Goal: Task Accomplishment & Management: Complete application form

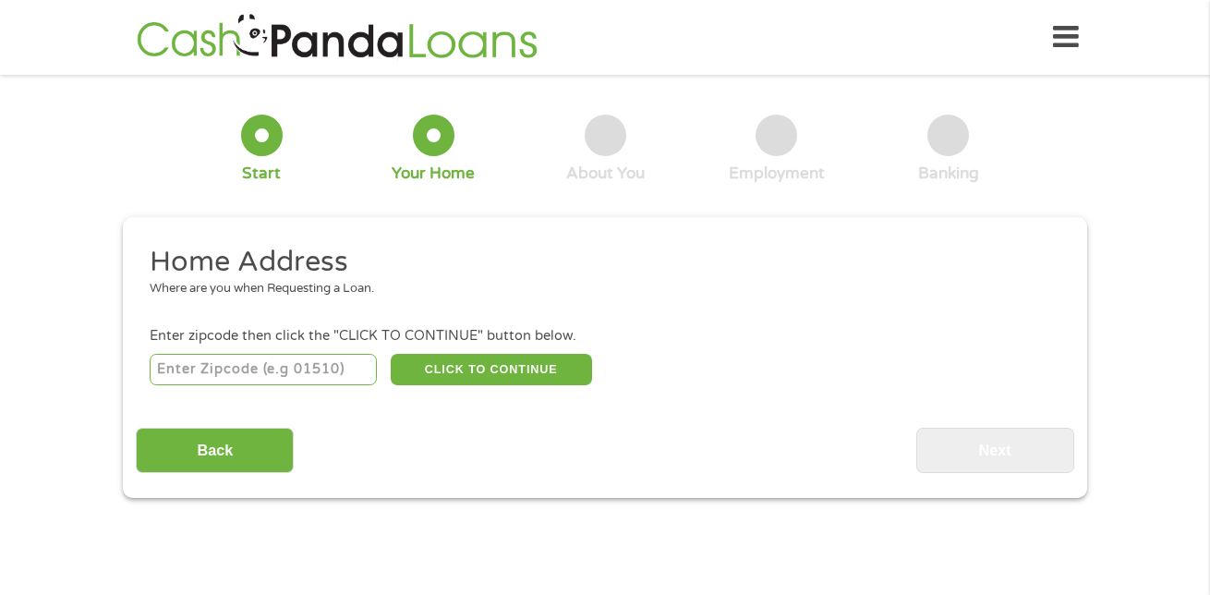
click at [259, 382] on input "number" at bounding box center [264, 369] width 228 height 31
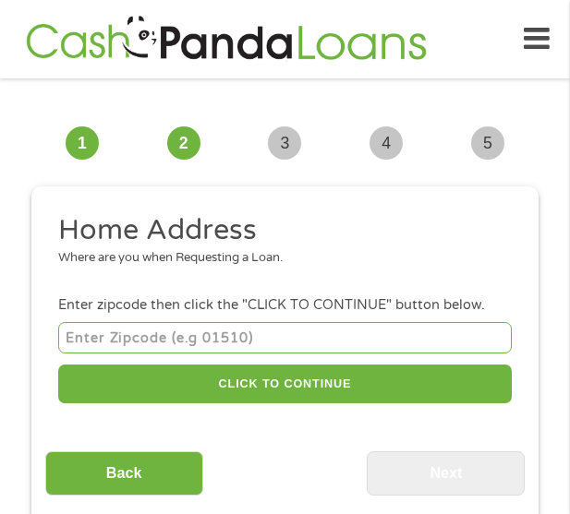
click at [245, 336] on input "number" at bounding box center [284, 337] width 453 height 30
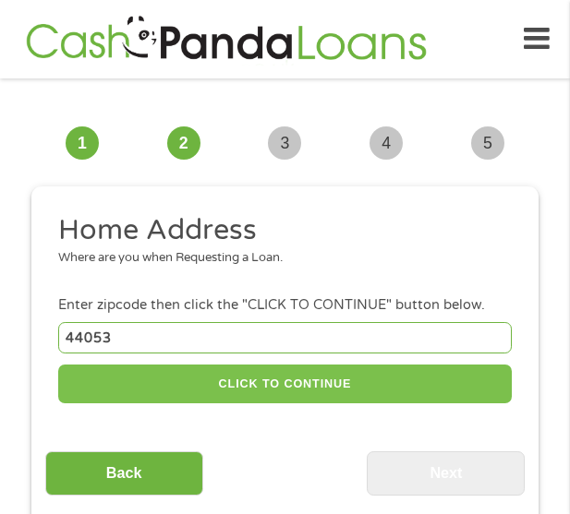
type input "44053"
click at [248, 380] on button "CLICK TO CONTINUE" at bounding box center [284, 385] width 453 height 40
type input "44053"
type input "Lorain"
select select "[US_STATE]"
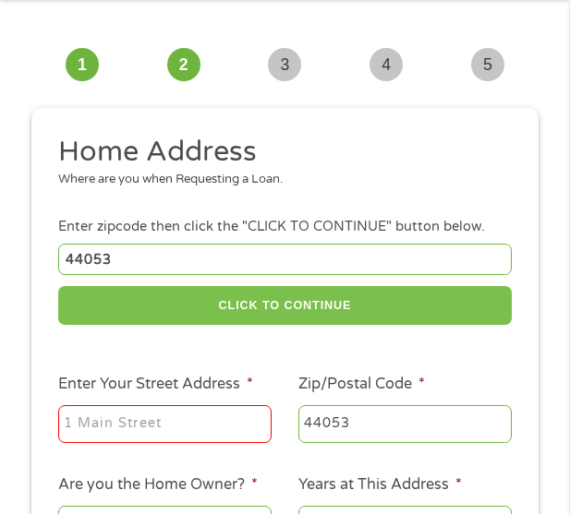
scroll to position [185, 0]
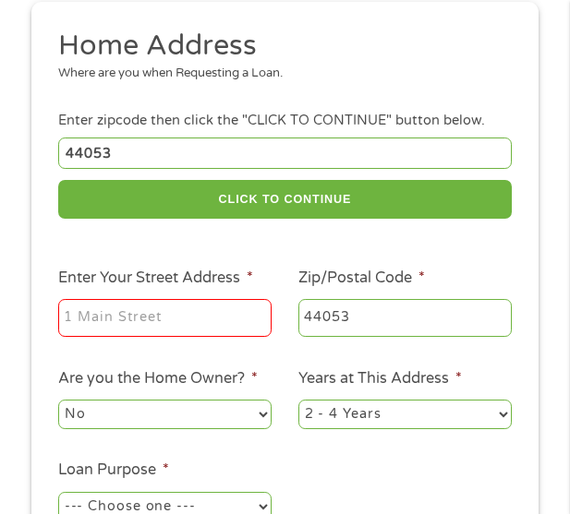
click at [186, 321] on input "Enter Your Street Address *" at bounding box center [164, 318] width 213 height 39
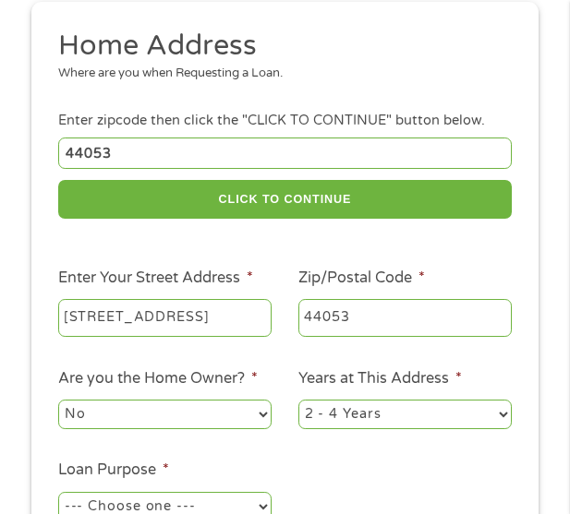
scroll to position [0, 102]
type input "[STREET_ADDRESS]"
click at [176, 407] on select "No Yes" at bounding box center [164, 415] width 213 height 30
select select "yes"
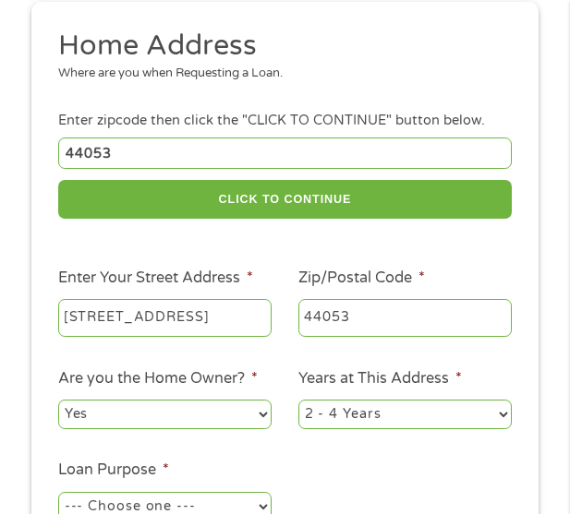
click at [58, 400] on select "No Yes" at bounding box center [164, 415] width 213 height 30
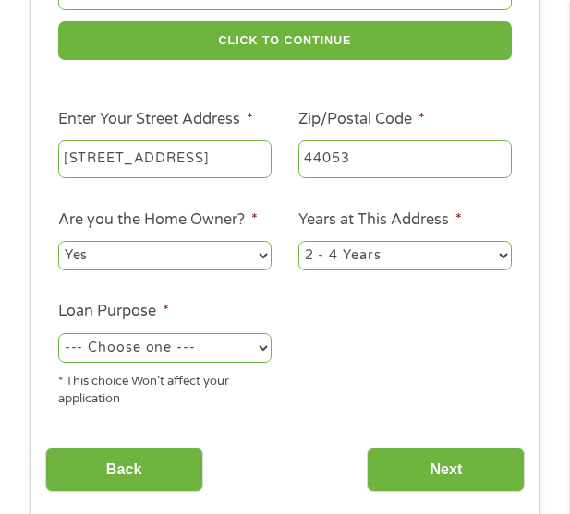
scroll to position [369, 0]
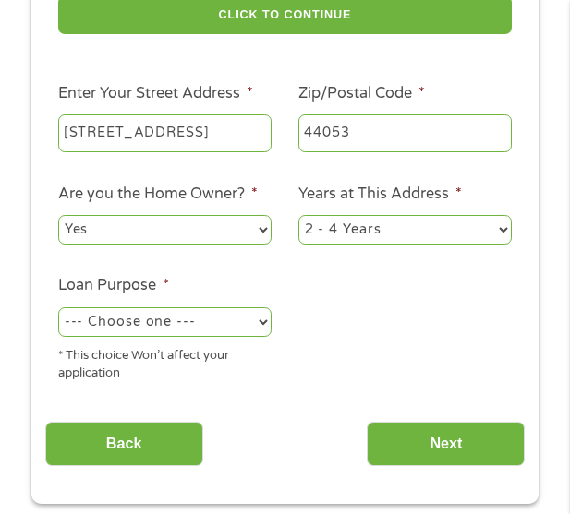
click at [343, 243] on select "1 Year or less 1 - 2 Years 2 - 4 Years Over 4 Years" at bounding box center [404, 230] width 213 height 30
select select "60months"
click at [298, 215] on select "1 Year or less 1 - 2 Years 2 - 4 Years Over 4 Years" at bounding box center [404, 230] width 213 height 30
click at [180, 309] on select "--- Choose one --- Pay Bills Debt Consolidation Home Improvement Major Purchase…" at bounding box center [164, 323] width 213 height 30
select select "other"
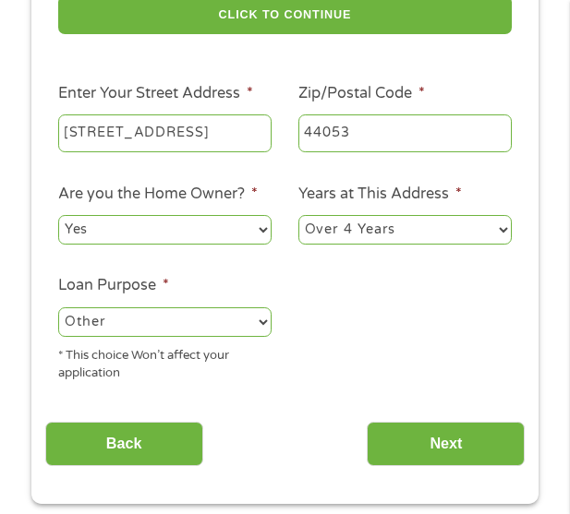
click at [58, 308] on select "--- Choose one --- Pay Bills Debt Consolidation Home Improvement Major Purchase…" at bounding box center [164, 323] width 213 height 30
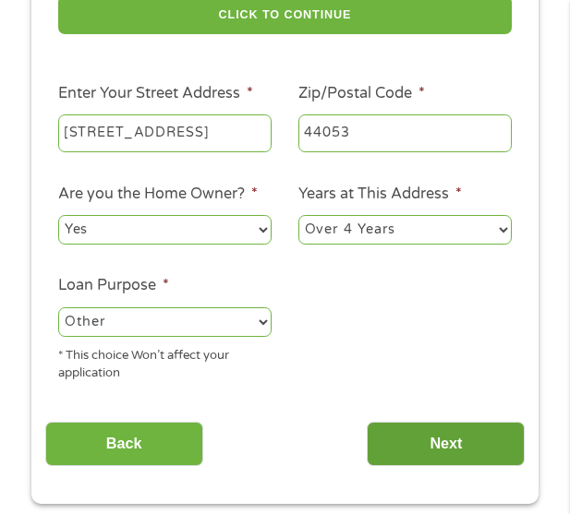
click at [401, 436] on input "Next" at bounding box center [446, 444] width 158 height 45
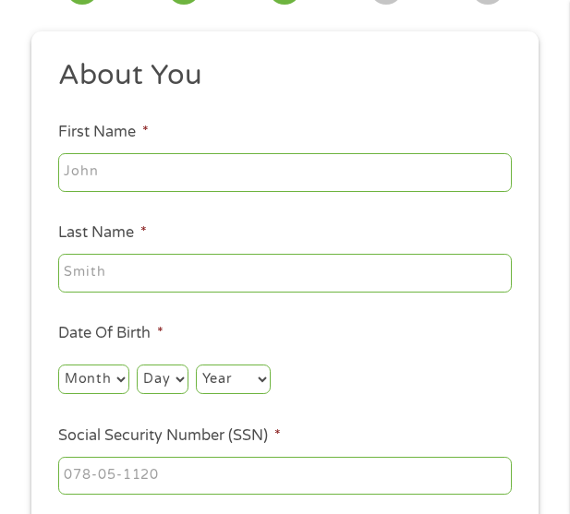
scroll to position [14, 0]
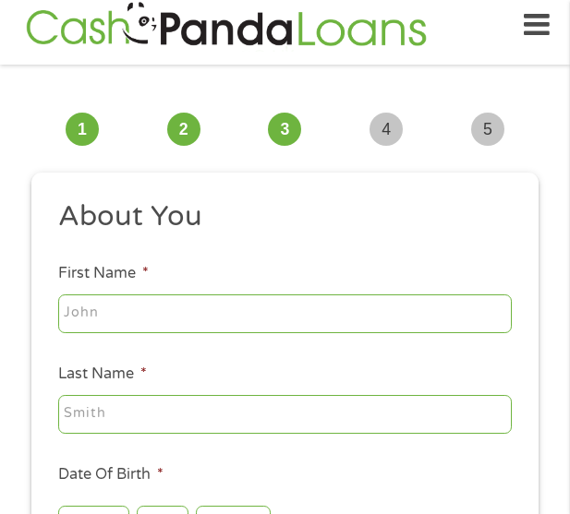
click at [178, 316] on input "First Name *" at bounding box center [284, 314] width 453 height 39
type input "[PERSON_NAME]"
click at [190, 408] on input "Last Name *" at bounding box center [284, 414] width 453 height 39
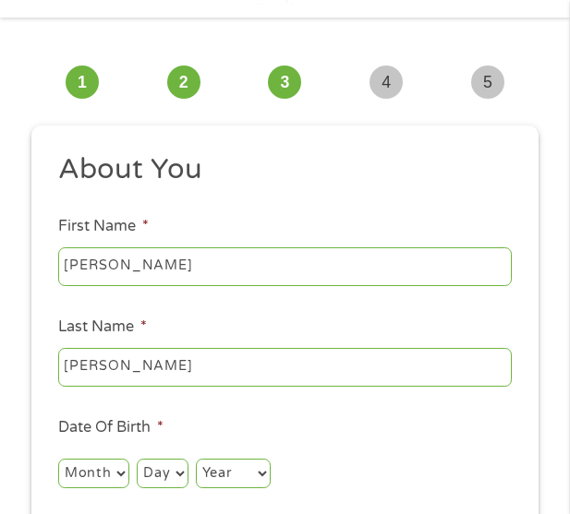
scroll to position [106, 0]
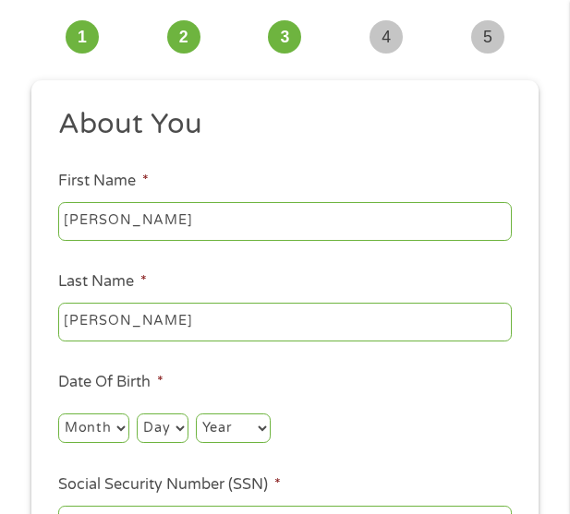
type input "[PERSON_NAME]"
click at [103, 425] on select "Month 1 2 3 4 5 6 7 8 9 10 11 12" at bounding box center [93, 429] width 71 height 30
select select "10"
click at [58, 414] on select "Month 1 2 3 4 5 6 7 8 9 10 11 12" at bounding box center [93, 429] width 71 height 30
click at [161, 437] on select "Day 1 2 3 4 5 6 7 8 9 10 11 12 13 14 15 16 17 18 19 20 21 22 23 24 25 26 27 28 …" at bounding box center [162, 429] width 51 height 30
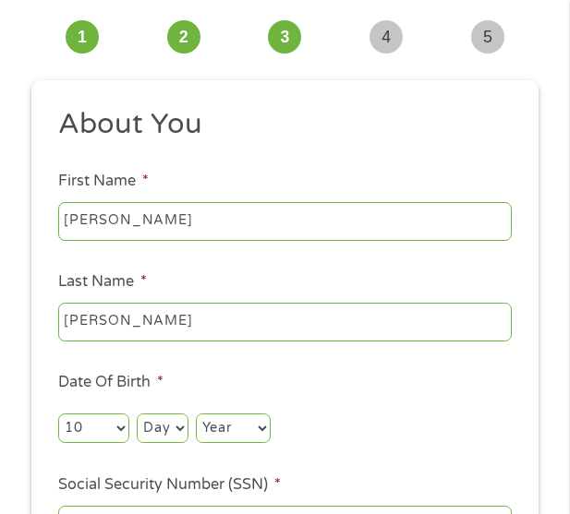
click at [164, 430] on select "Day 1 2 3 4 5 6 7 8 9 10 11 12 13 14 15 16 17 18 19 20 21 22 23 24 25 26 27 28 …" at bounding box center [162, 429] width 51 height 30
select select "12"
click at [137, 414] on select "Day 1 2 3 4 5 6 7 8 9 10 11 12 13 14 15 16 17 18 19 20 21 22 23 24 25 26 27 28 …" at bounding box center [162, 429] width 51 height 30
click at [227, 427] on select "Year [DATE] 2006 2005 2004 2003 2002 2001 2000 1999 1998 1997 1996 1995 1994 19…" at bounding box center [233, 429] width 75 height 30
select select "1983"
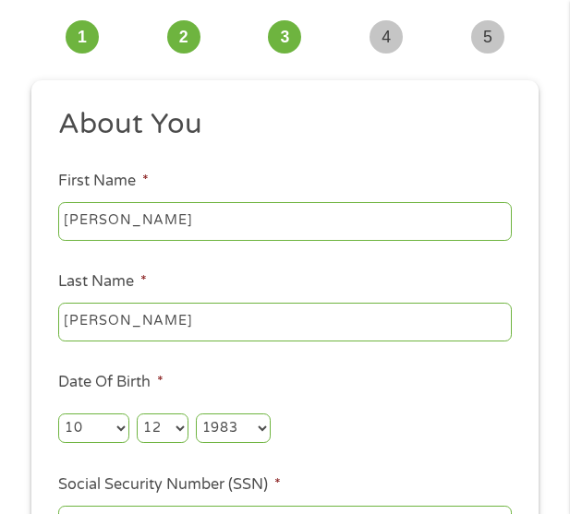
click at [196, 414] on select "Year [DATE] 2006 2005 2004 2003 2002 2001 2000 1999 1998 1997 1996 1995 1994 19…" at bounding box center [233, 429] width 75 height 30
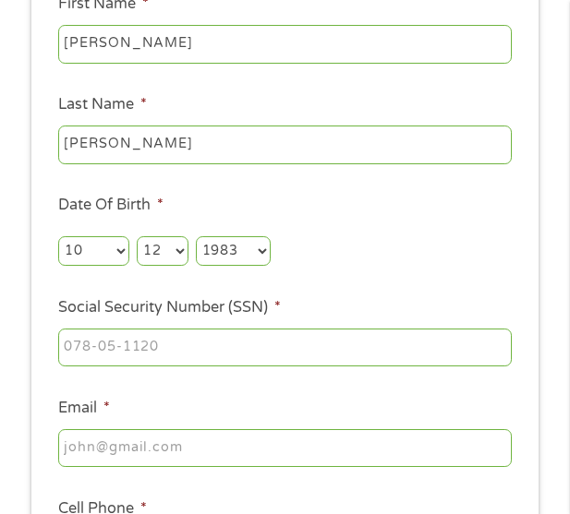
scroll to position [291, 0]
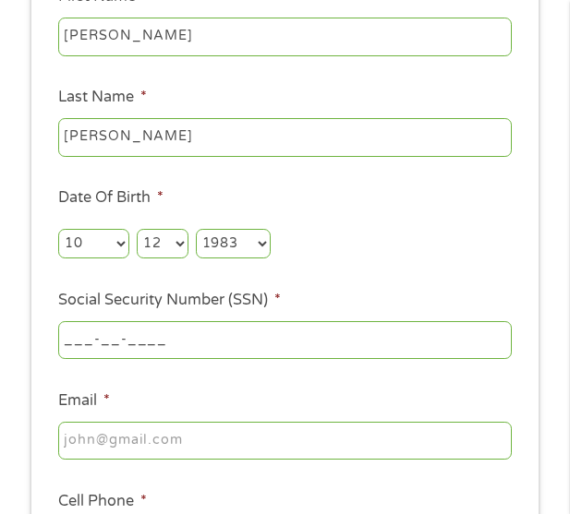
click at [163, 336] on input "___-__-____" at bounding box center [284, 340] width 453 height 39
type input "294-80-8793"
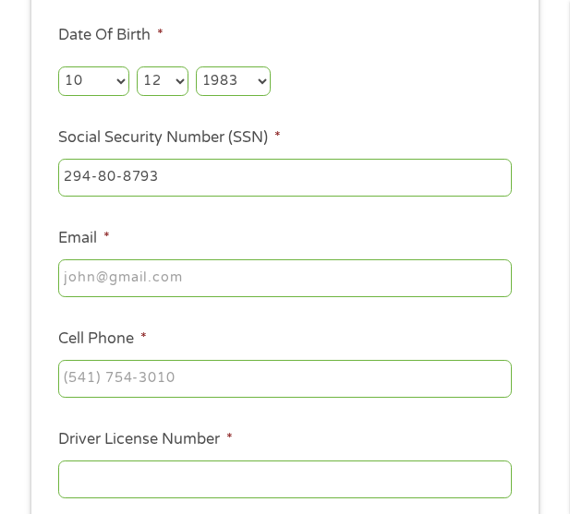
scroll to position [476, 0]
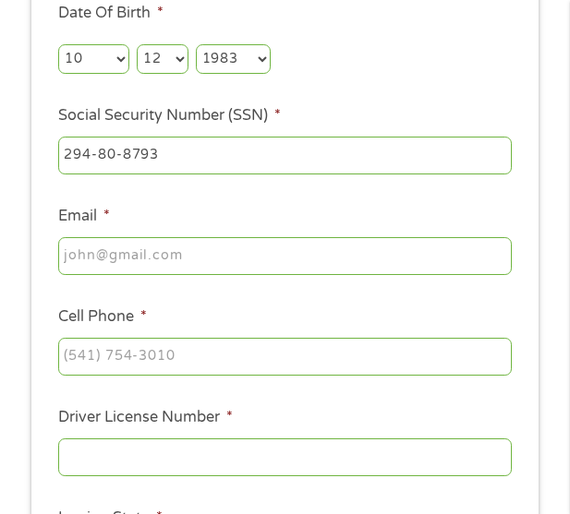
click at [138, 263] on input "Email *" at bounding box center [284, 256] width 453 height 39
click at [232, 241] on input "Email *" at bounding box center [284, 256] width 453 height 39
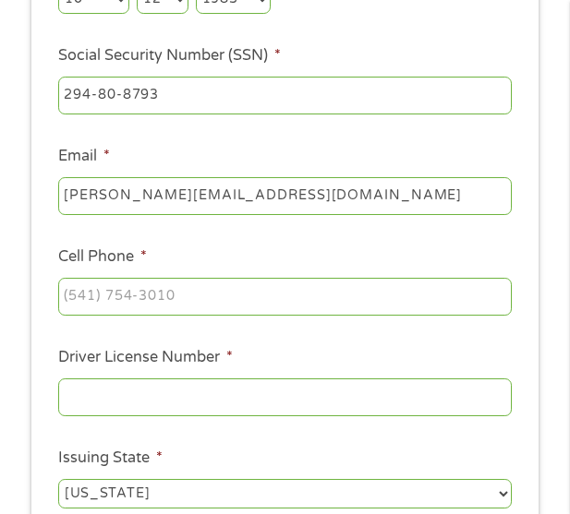
scroll to position [568, 0]
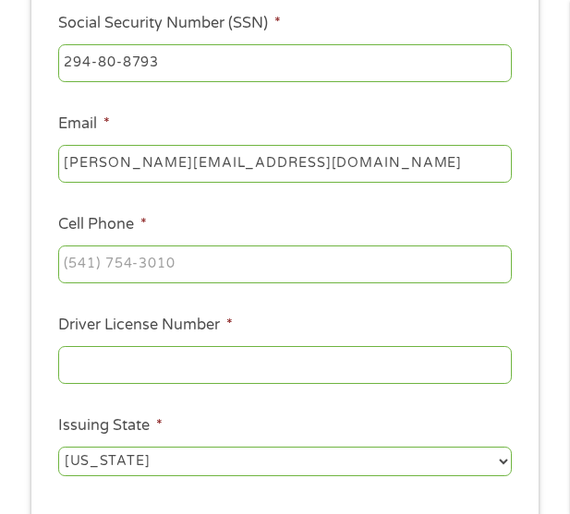
type input "[PERSON_NAME][EMAIL_ADDRESS][DOMAIN_NAME]"
click at [251, 257] on input "(___) ___-____" at bounding box center [284, 265] width 453 height 39
type input "[PHONE_NUMBER]"
click at [246, 366] on input "Driver License Number *" at bounding box center [284, 365] width 453 height 39
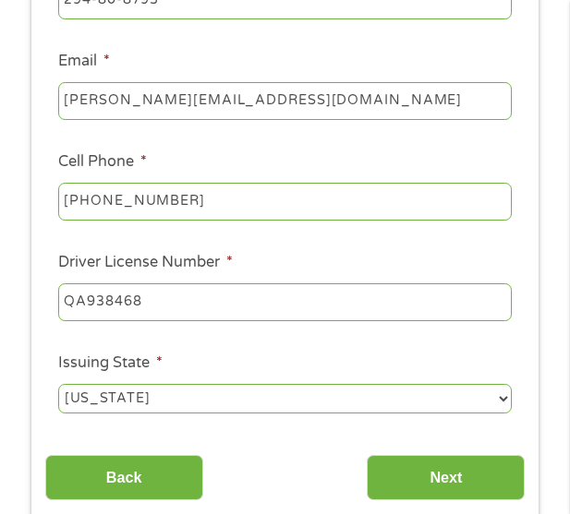
scroll to position [753, 0]
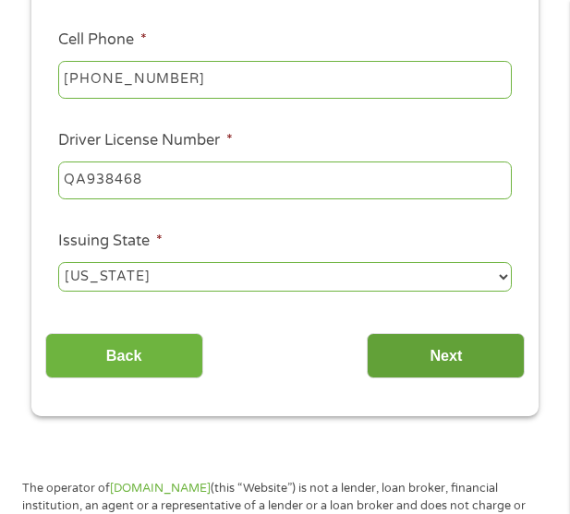
type input "QA938468"
click at [429, 365] on input "Next" at bounding box center [446, 355] width 158 height 45
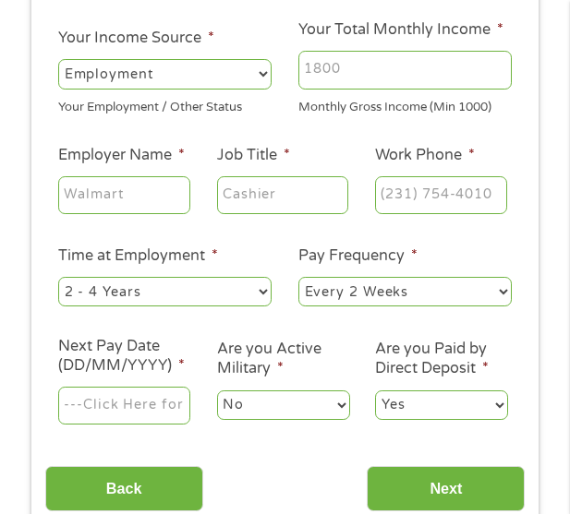
scroll to position [14, 0]
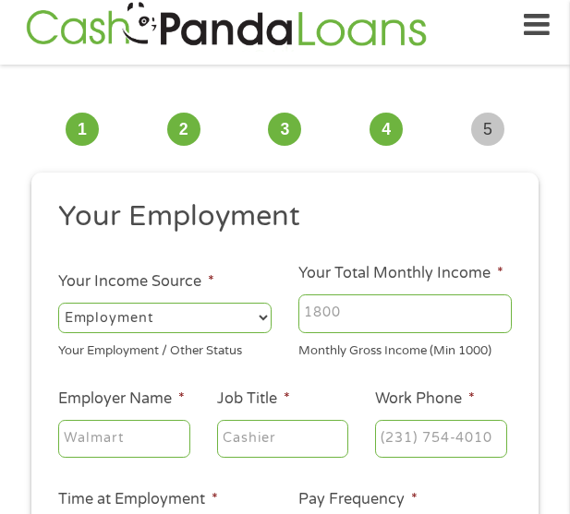
click at [328, 286] on li "Your Total Monthly Income * Monthly Gross Income (Min 1000)" at bounding box center [405, 311] width 240 height 99
click at [344, 320] on input "Your Total Monthly Income *" at bounding box center [404, 314] width 213 height 39
type input "4600"
click at [73, 426] on input "Employer Name *" at bounding box center [124, 439] width 132 height 39
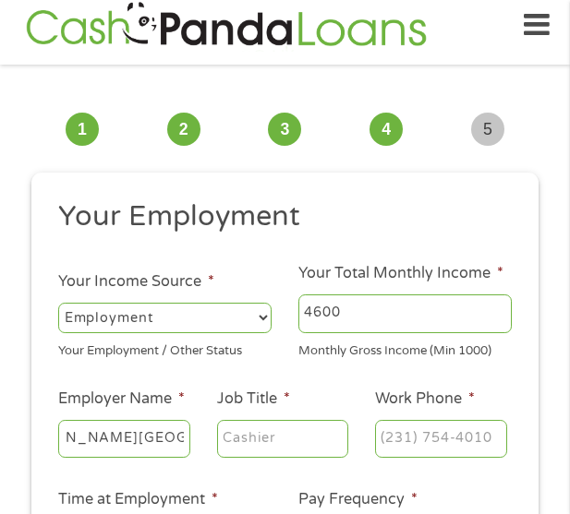
type input "[PERSON_NAME][GEOGRAPHIC_DATA]"
click at [303, 435] on input "Job Title *" at bounding box center [283, 439] width 132 height 39
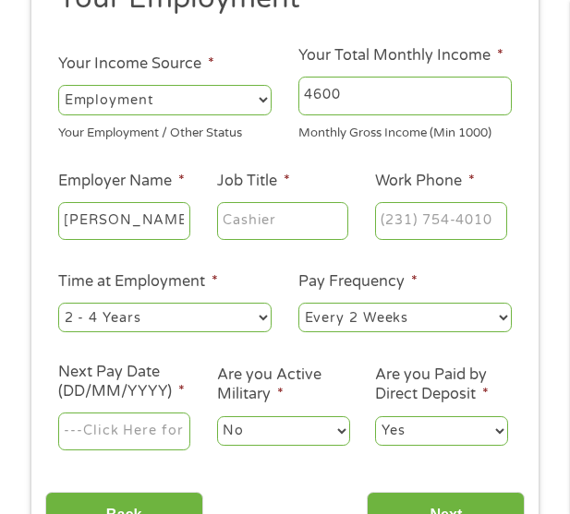
scroll to position [199, 0]
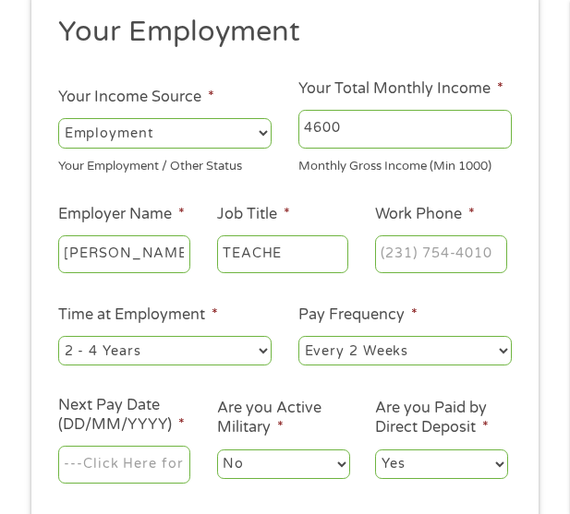
type input "TEACHE"
click at [429, 270] on input "(___) ___-____" at bounding box center [441, 255] width 132 height 39
type input "[PHONE_NUMBER]"
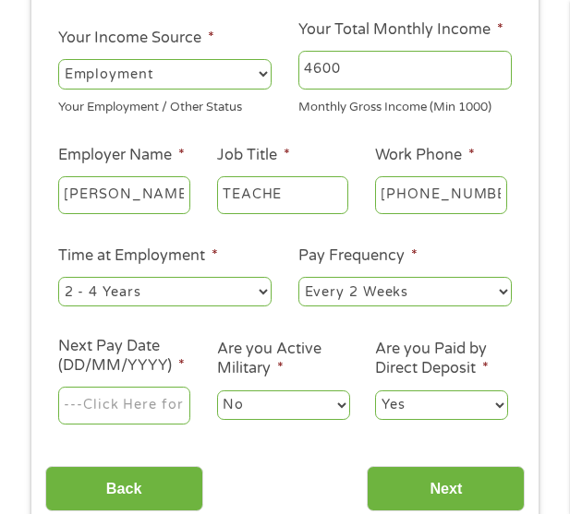
scroll to position [291, 0]
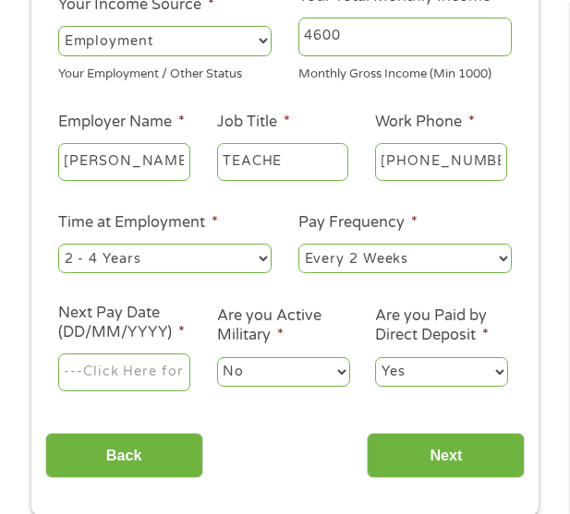
drag, startPoint x: 215, startPoint y: 269, endPoint x: 221, endPoint y: 258, distance: 12.4
click at [215, 265] on select "--- Choose one --- 1 Year or less 1 - 2 Years 2 - 4 Years Over 4 Years" at bounding box center [164, 259] width 213 height 30
select select "60months"
click at [58, 244] on select "--- Choose one --- 1 Year or less 1 - 2 Years 2 - 4 Years Over 4 Years" at bounding box center [164, 259] width 213 height 30
click at [84, 340] on label "Next Pay Date (DD/MM/YYYY) *" at bounding box center [124, 323] width 132 height 39
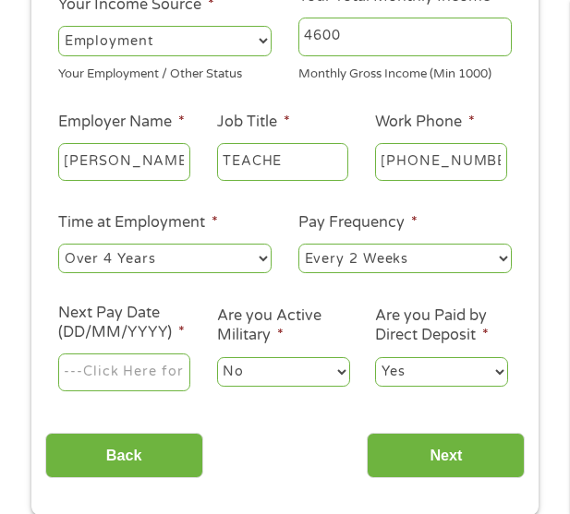
click at [84, 354] on input "Next Pay Date (DD/MM/YYYY) *" at bounding box center [124, 373] width 132 height 39
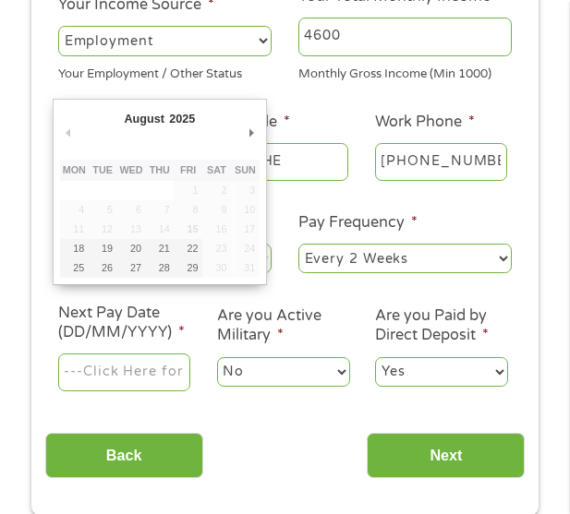
click at [117, 372] on input "Next Pay Date (DD/MM/YYYY) *" at bounding box center [124, 373] width 132 height 39
type input "[DATE]"
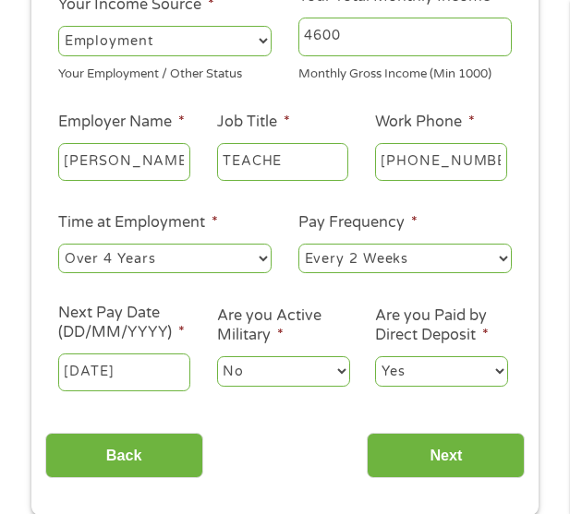
click at [418, 361] on select "Yes No" at bounding box center [441, 371] width 133 height 30
click at [375, 356] on select "Yes No" at bounding box center [441, 371] width 133 height 30
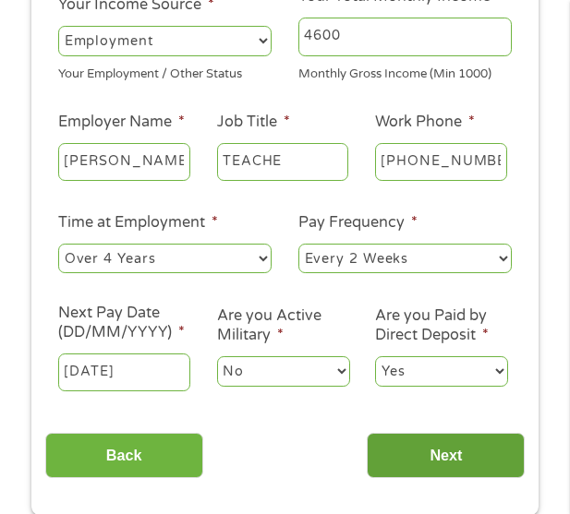
click at [442, 461] on input "Next" at bounding box center [446, 455] width 158 height 45
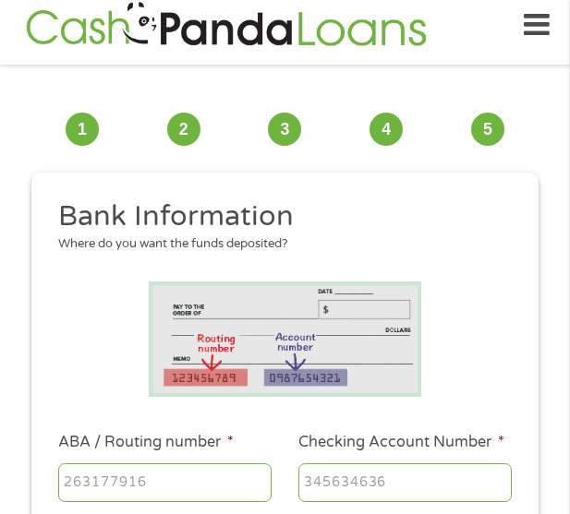
scroll to position [106, 0]
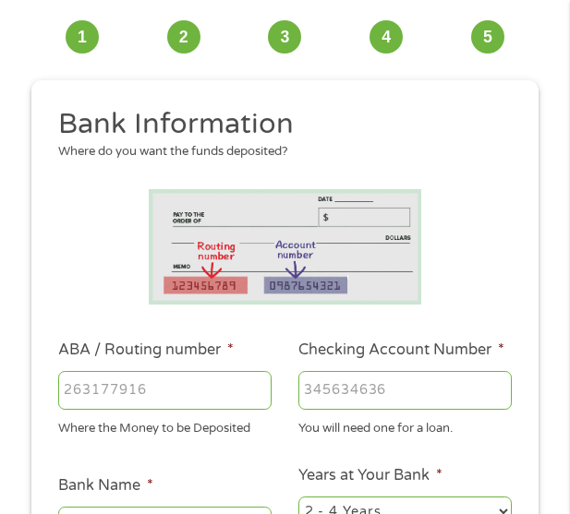
click at [202, 380] on input "ABA / Routing number *" at bounding box center [164, 390] width 213 height 39
type input "107002192"
type input "[PERSON_NAME] FARGO BANK NA [US_STATE]"
type input "107002192"
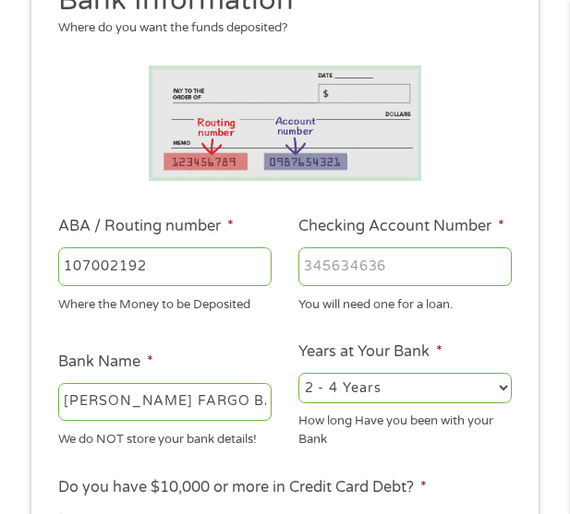
scroll to position [291, 0]
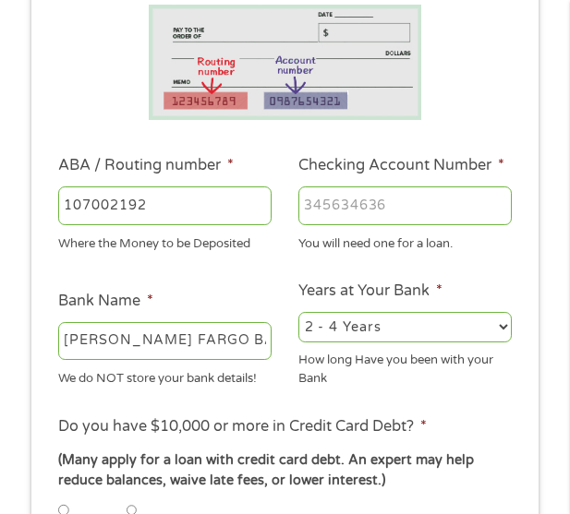
click at [401, 197] on input "Checking Account Number *" at bounding box center [404, 206] width 213 height 39
type input "08235840504"
click at [498, 258] on ul "Bank Information Where do you want the funds deposited? ABA / Routing number * …" at bounding box center [285, 448] width 480 height 1054
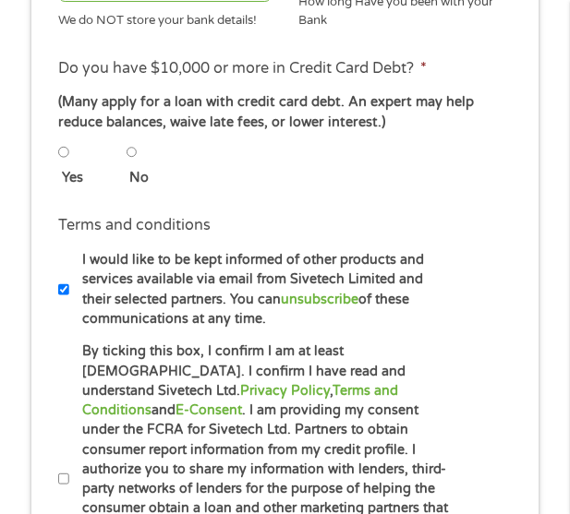
scroll to position [660, 0]
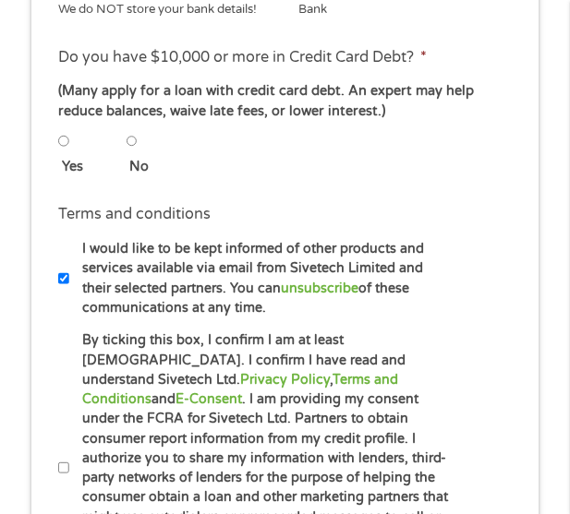
click at [125, 141] on li "Yes" at bounding box center [92, 152] width 68 height 51
click at [128, 148] on input "No" at bounding box center [132, 141] width 11 height 22
radio input "true"
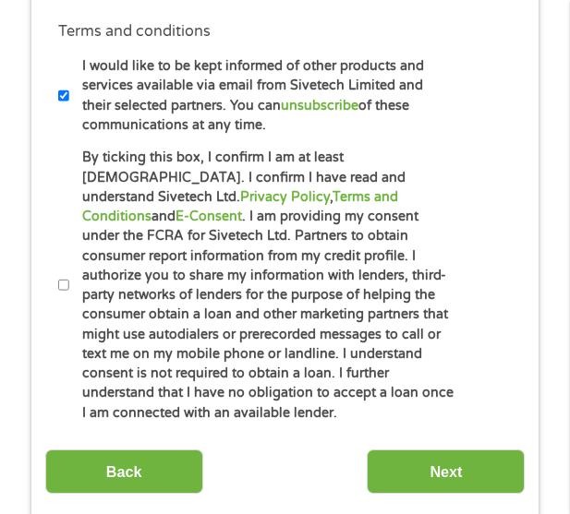
scroll to position [845, 0]
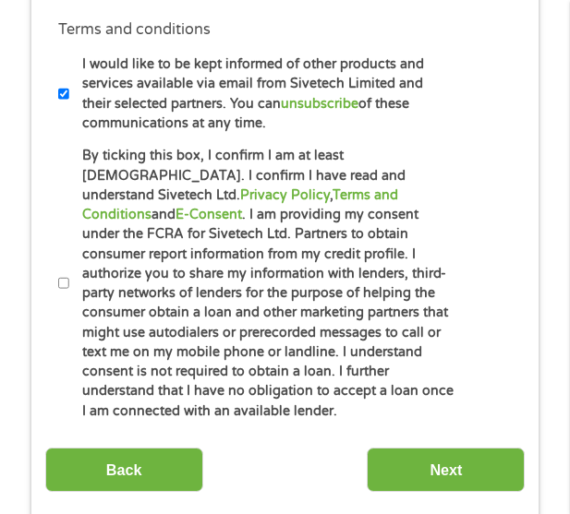
click at [66, 277] on input "By ticking this box, I confirm I am at least [DEMOGRAPHIC_DATA]. I confirm I ha…" at bounding box center [63, 283] width 11 height 22
checkbox input "true"
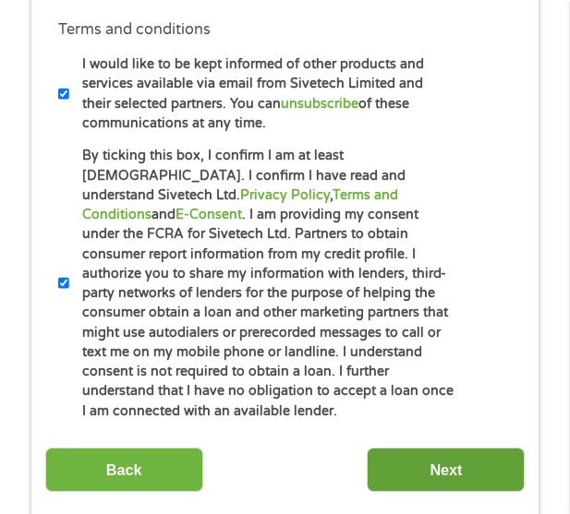
click at [420, 460] on input "Next" at bounding box center [446, 470] width 158 height 45
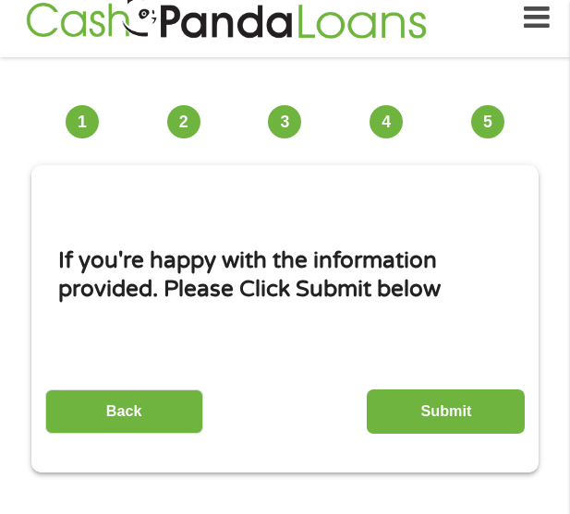
scroll to position [14, 0]
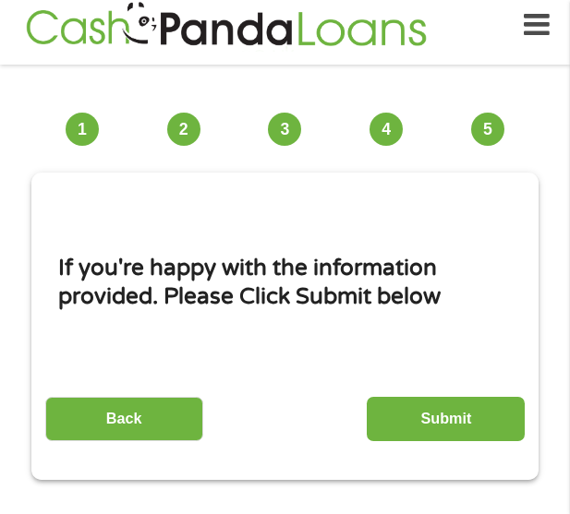
click at [425, 410] on input "Submit" at bounding box center [446, 419] width 158 height 45
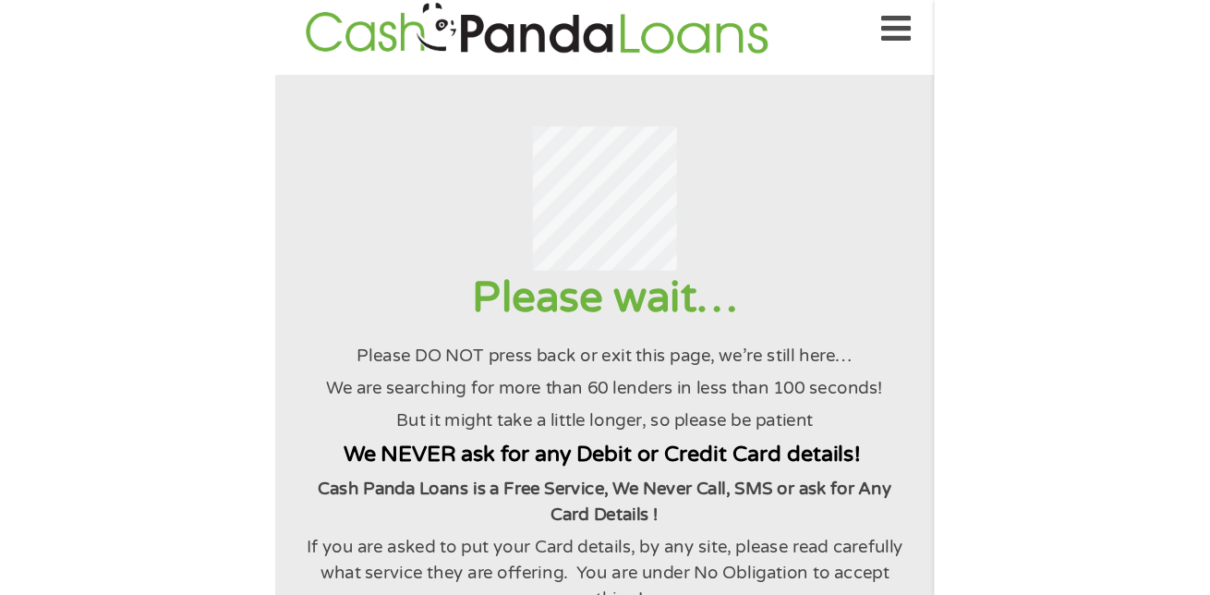
scroll to position [0, 0]
